Goal: Information Seeking & Learning: Learn about a topic

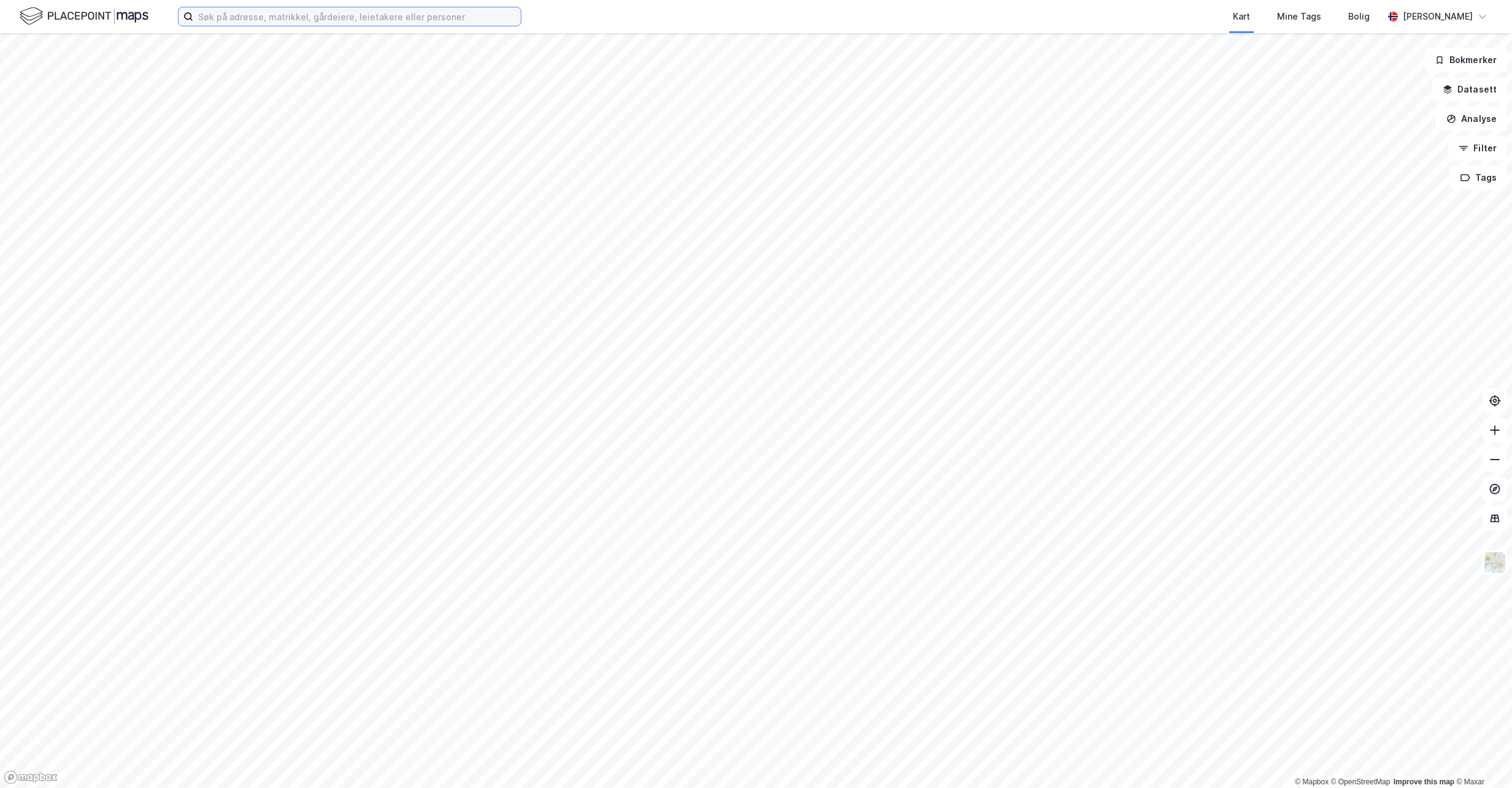
click at [254, 11] on input at bounding box center [357, 16] width 327 height 18
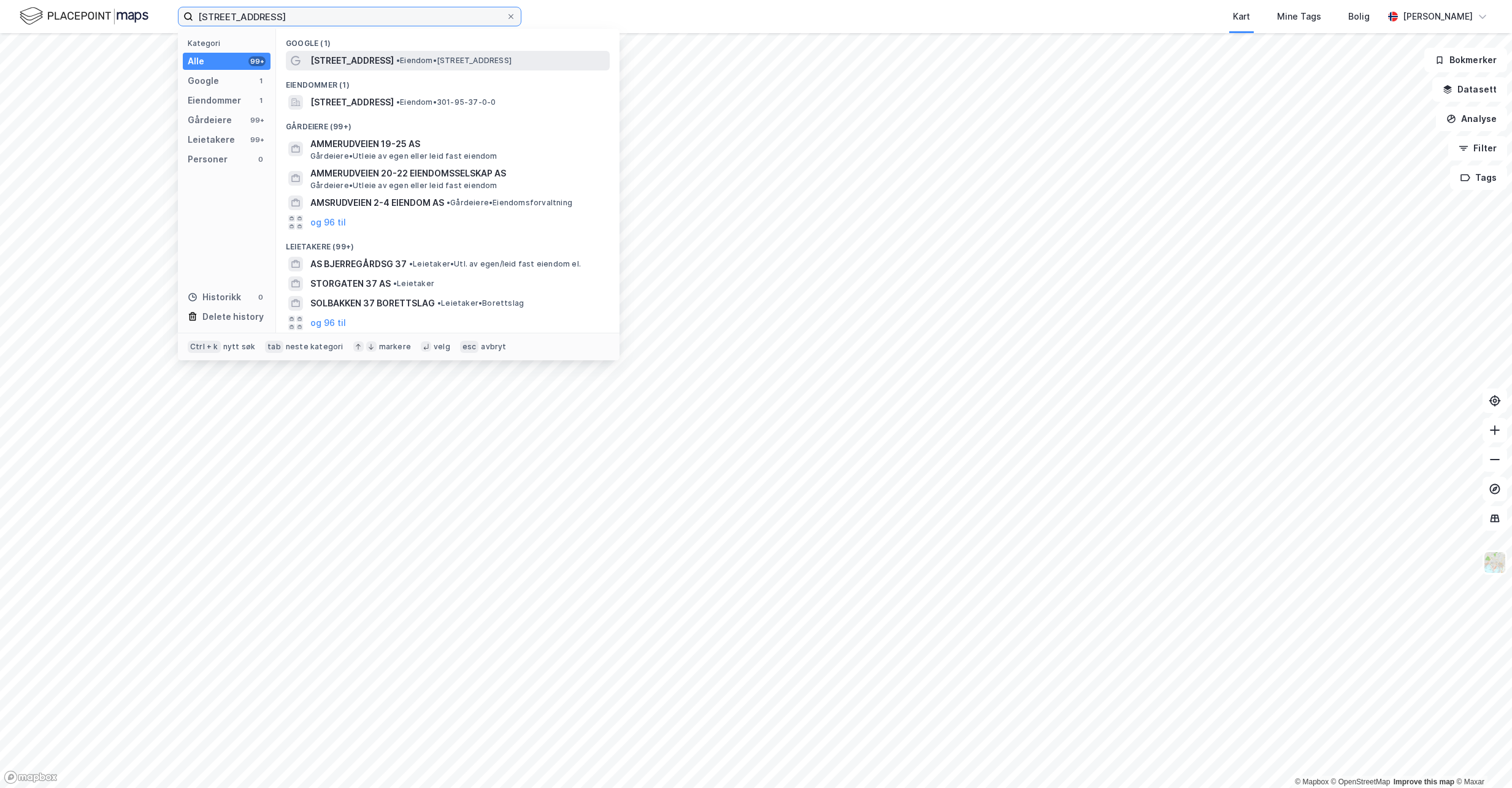
type input "[STREET_ADDRESS]"
click at [381, 61] on span "[STREET_ADDRESS]" at bounding box center [351, 60] width 83 height 14
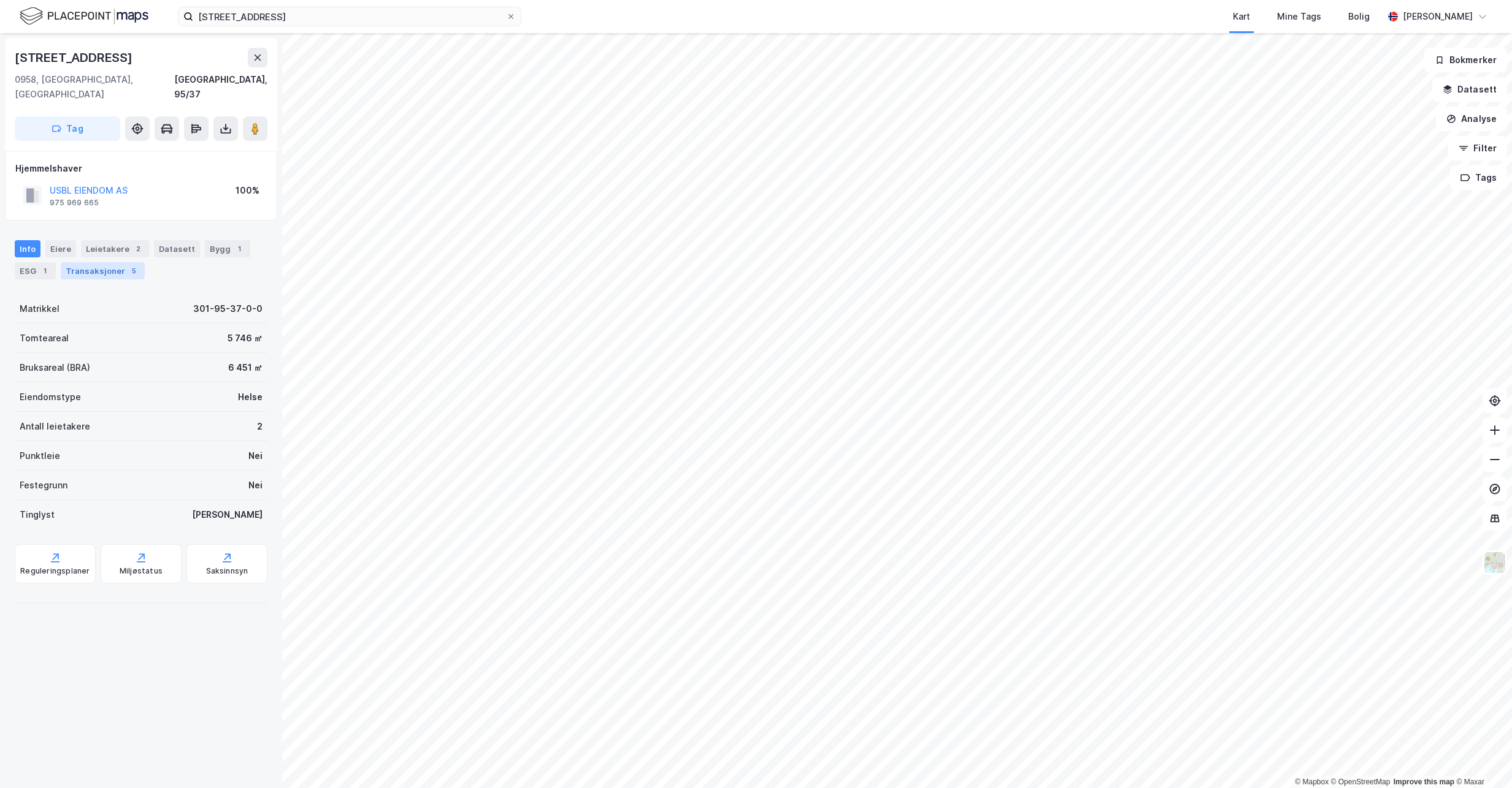
click at [97, 262] on div "Transaksjoner 5" at bounding box center [103, 271] width 84 height 17
